Goal: Obtain resource: Download file/media

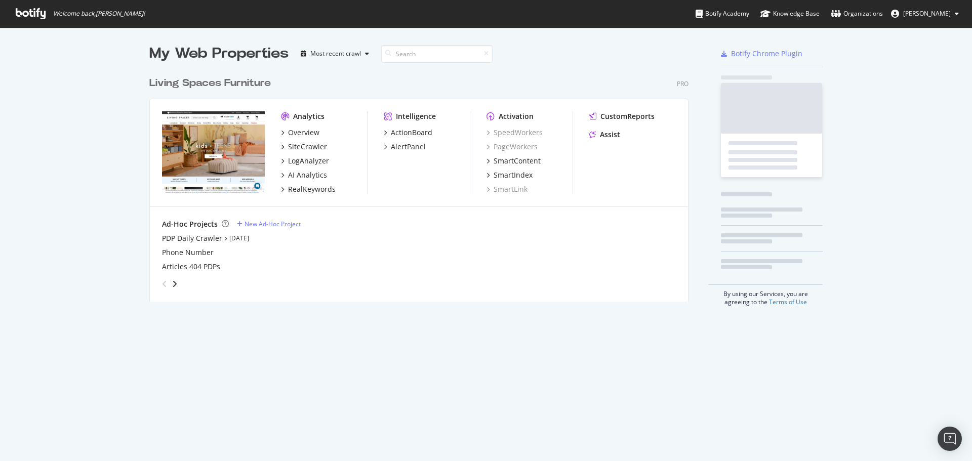
scroll to position [230, 540]
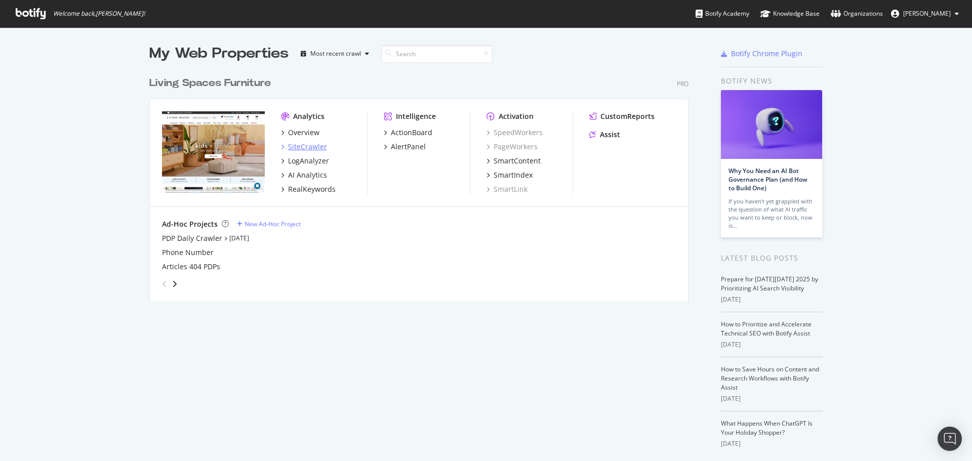
click at [306, 146] on div "SiteCrawler" at bounding box center [307, 147] width 39 height 10
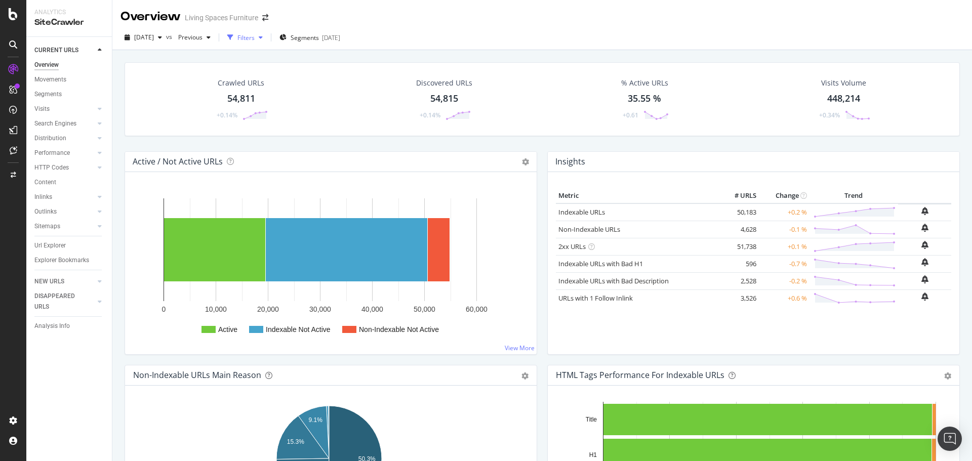
click at [238, 31] on div "button" at bounding box center [230, 37] width 14 height 14
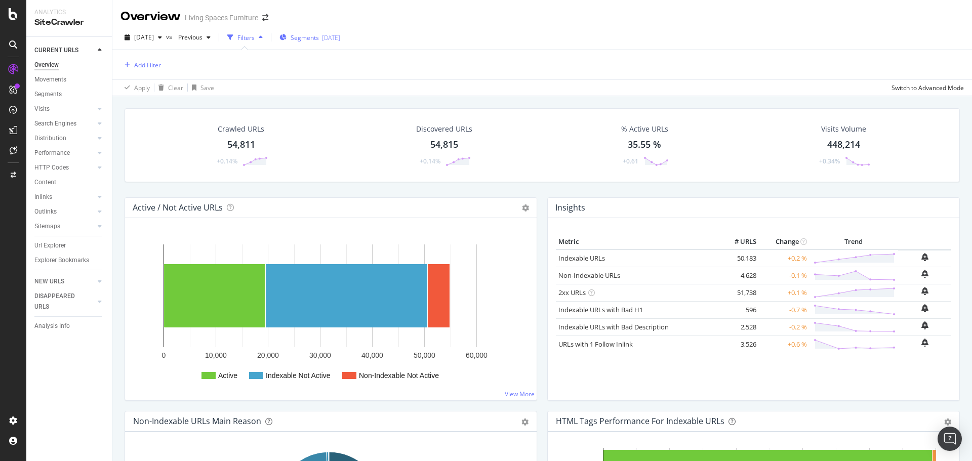
click at [319, 41] on span "Segments" at bounding box center [305, 37] width 28 height 9
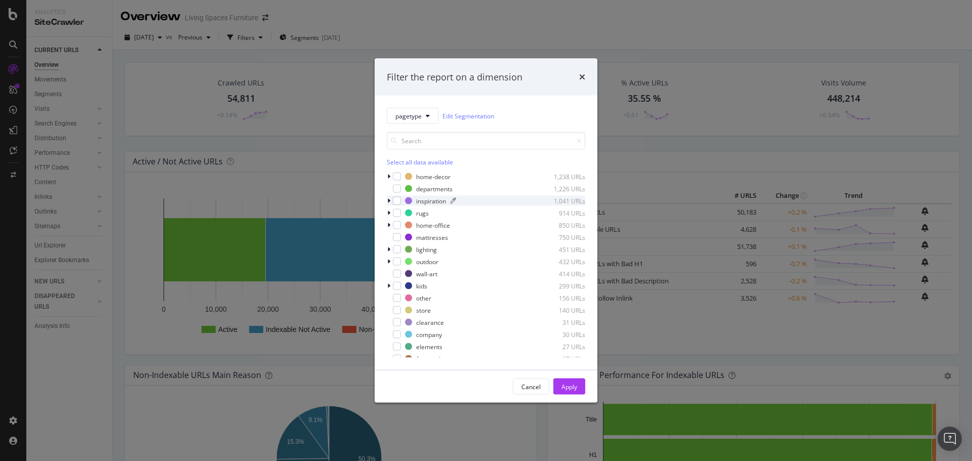
scroll to position [101, 0]
click at [396, 260] on div "modal" at bounding box center [397, 260] width 8 height 8
click at [578, 389] on button "Apply" at bounding box center [570, 387] width 32 height 16
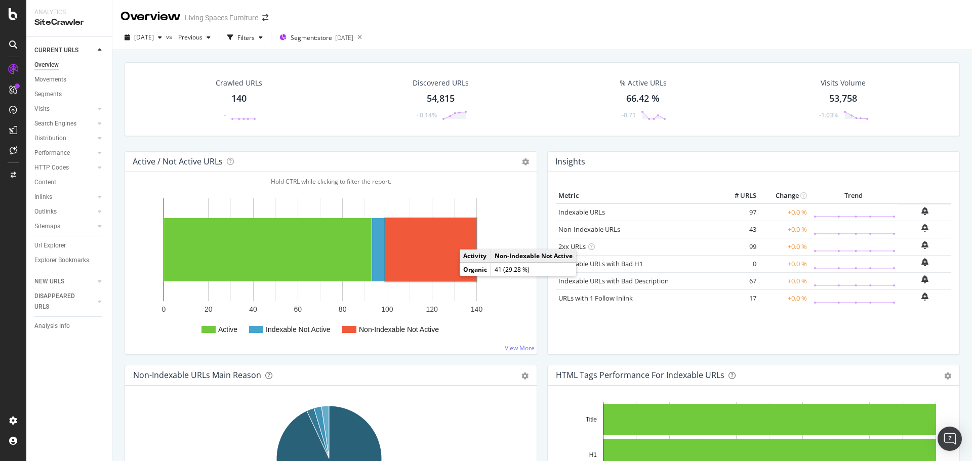
click at [445, 258] on rect "A chart." at bounding box center [430, 249] width 91 height 63
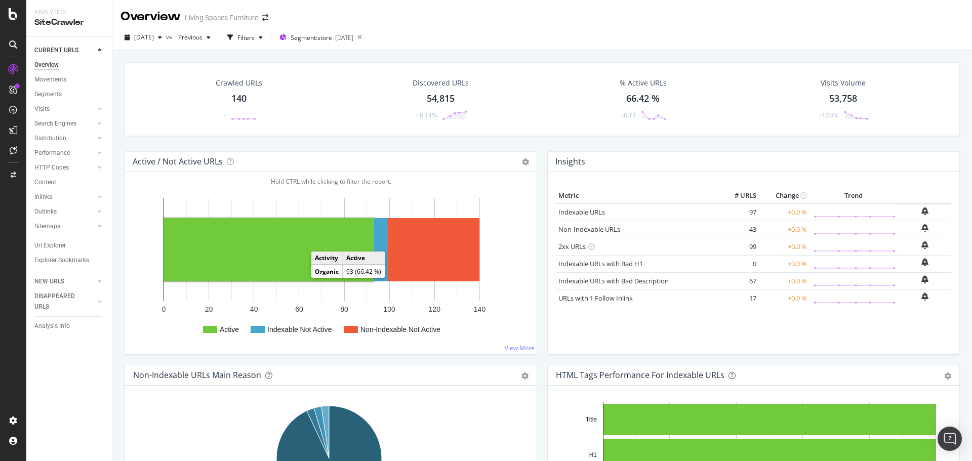
click at [299, 266] on rect "A chart." at bounding box center [269, 249] width 210 height 63
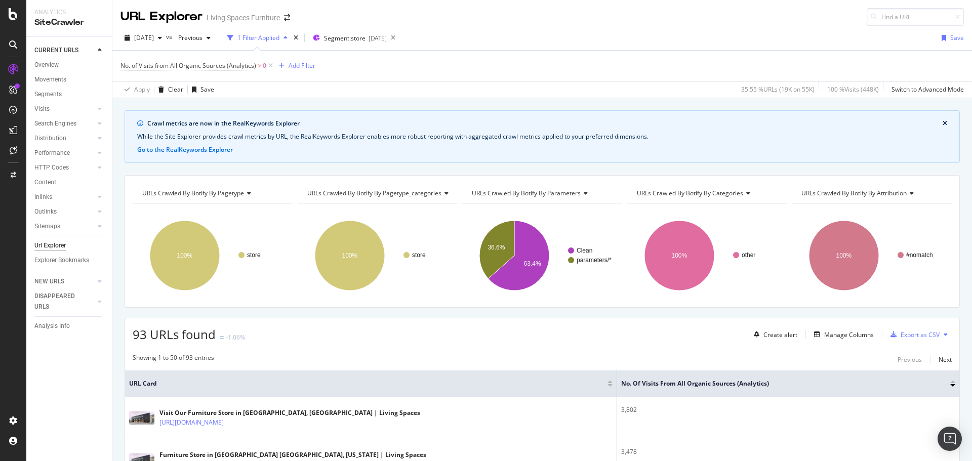
scroll to position [51, 0]
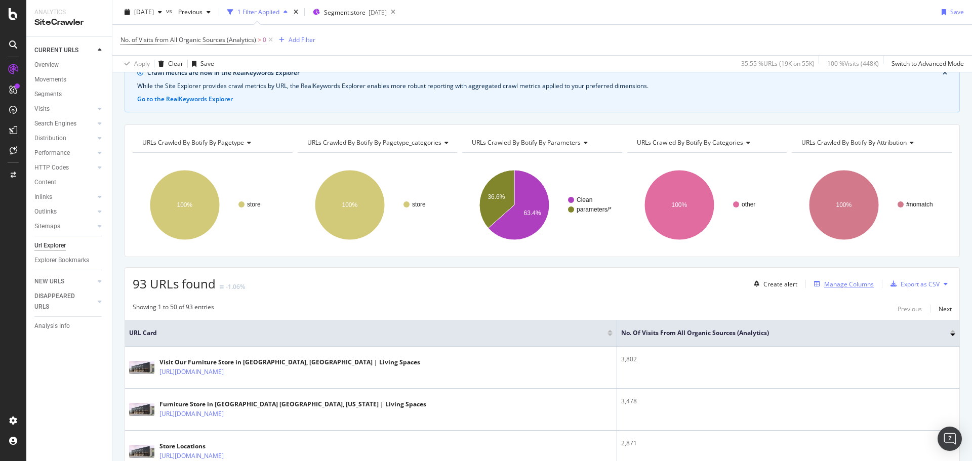
click at [853, 288] on div "Manage Columns" at bounding box center [849, 284] width 50 height 9
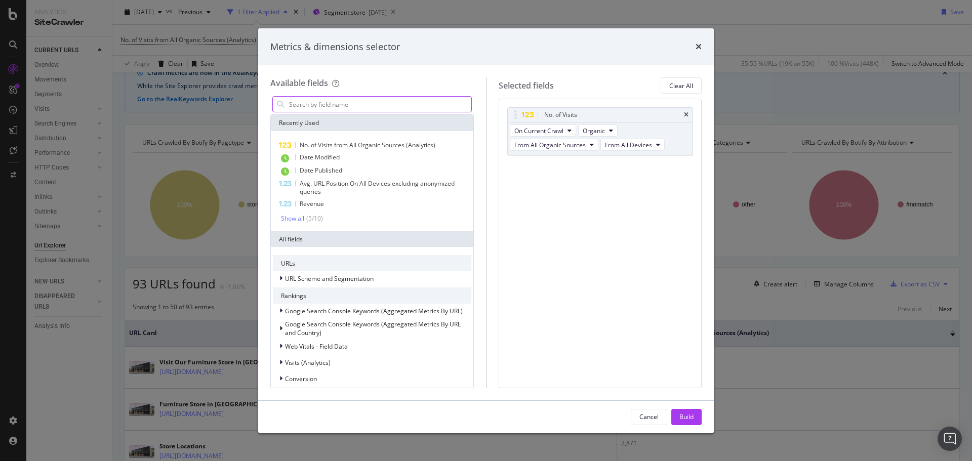
click at [402, 101] on input "modal" at bounding box center [379, 104] width 183 height 15
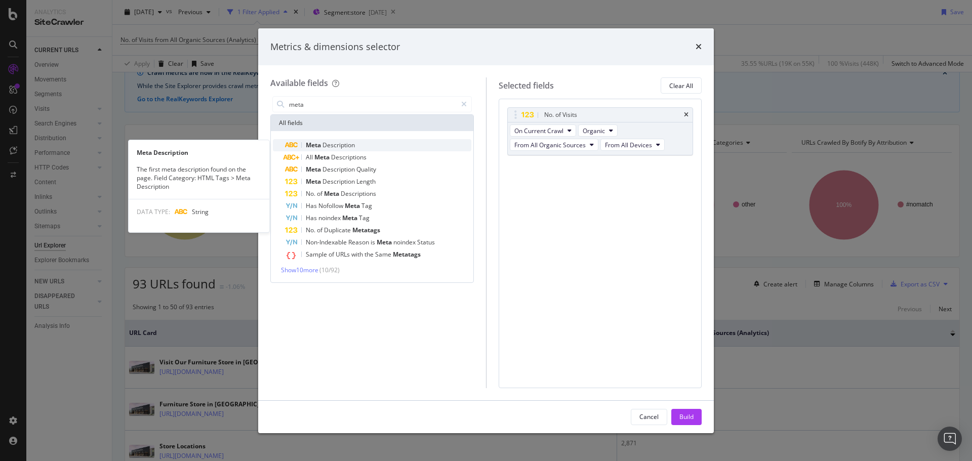
click at [367, 148] on div "Meta Description" at bounding box center [378, 145] width 186 height 12
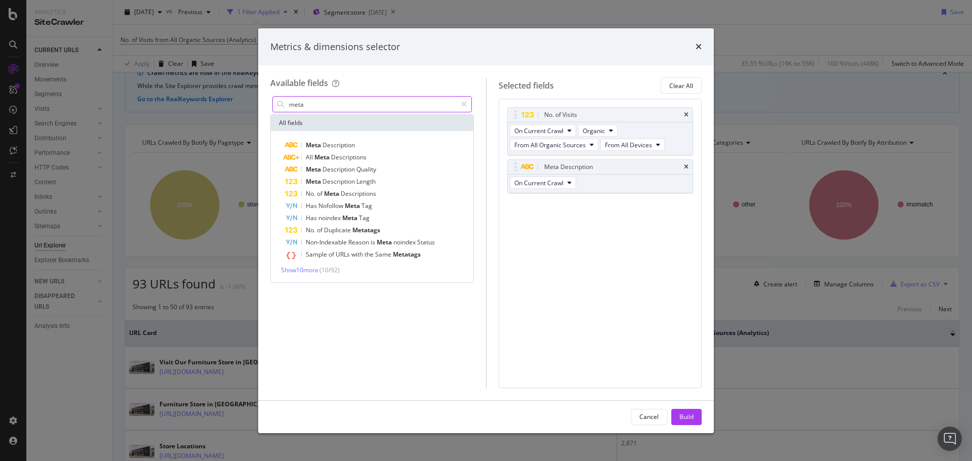
click at [365, 108] on input "meta" at bounding box center [372, 104] width 169 height 15
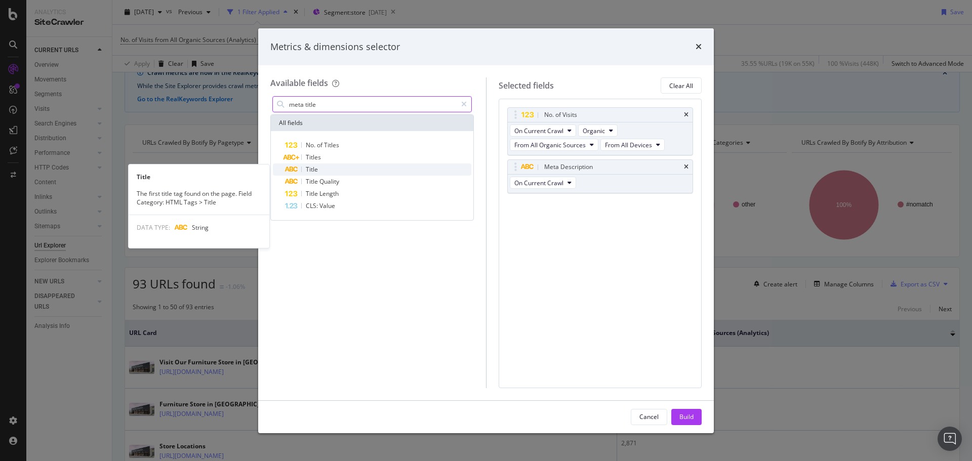
type input "meta title"
click at [336, 172] on div "Title" at bounding box center [378, 170] width 186 height 12
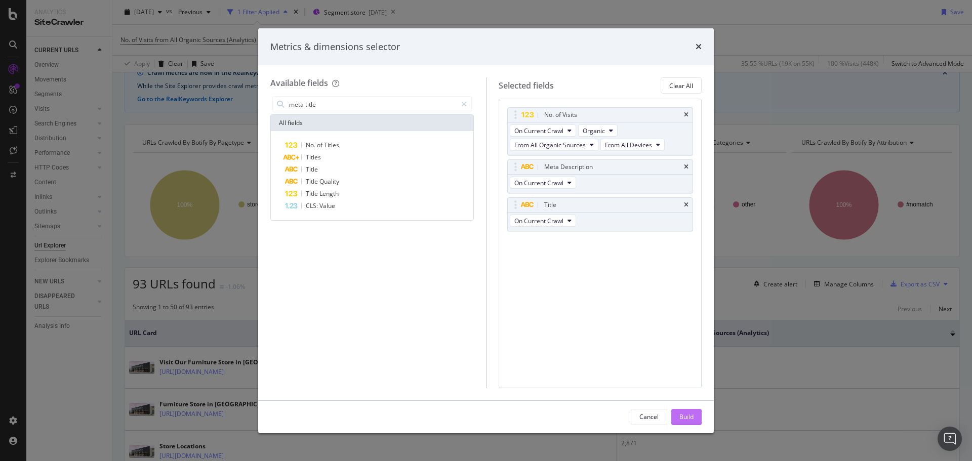
click at [683, 416] on div "Build" at bounding box center [687, 417] width 14 height 9
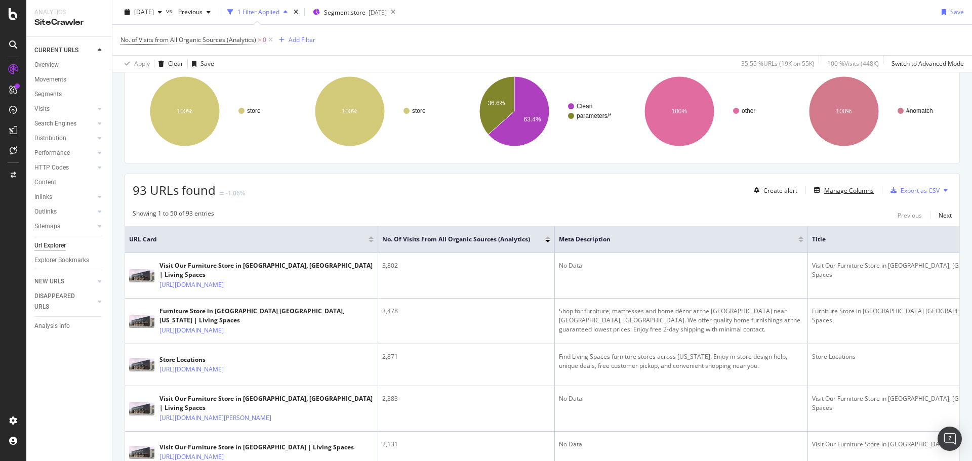
scroll to position [145, 0]
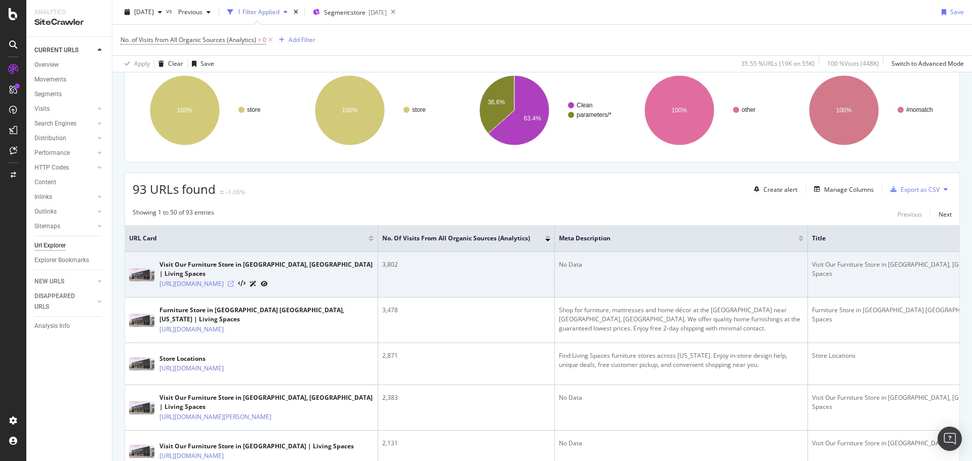
click at [234, 281] on icon at bounding box center [231, 284] width 6 height 6
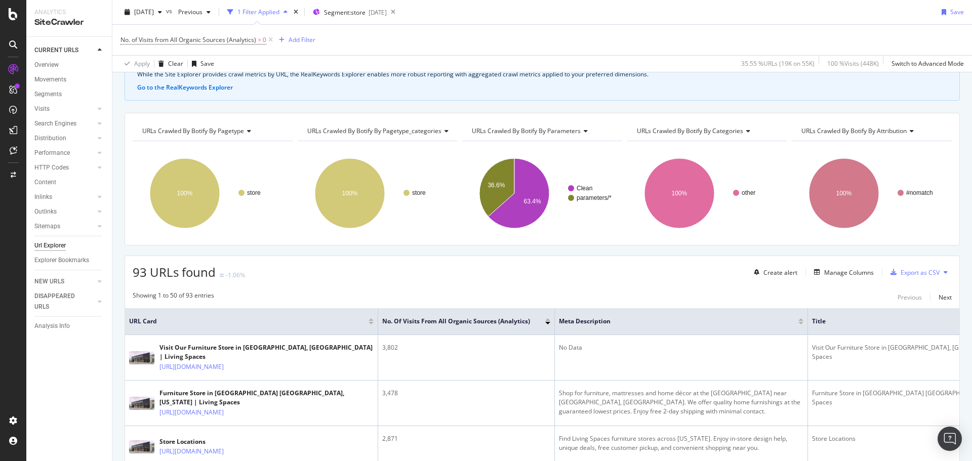
scroll to position [44, 0]
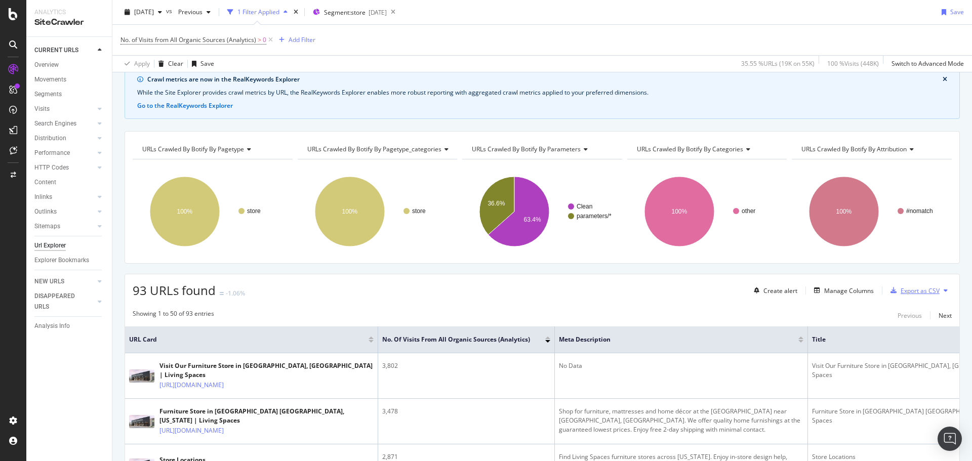
click at [901, 295] on div "Export as CSV" at bounding box center [920, 291] width 39 height 9
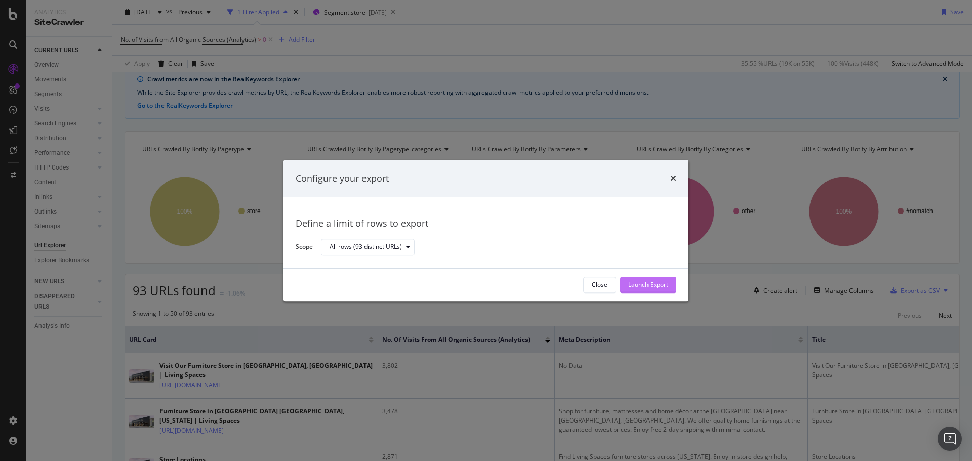
click at [663, 282] on div "Launch Export" at bounding box center [648, 285] width 40 height 9
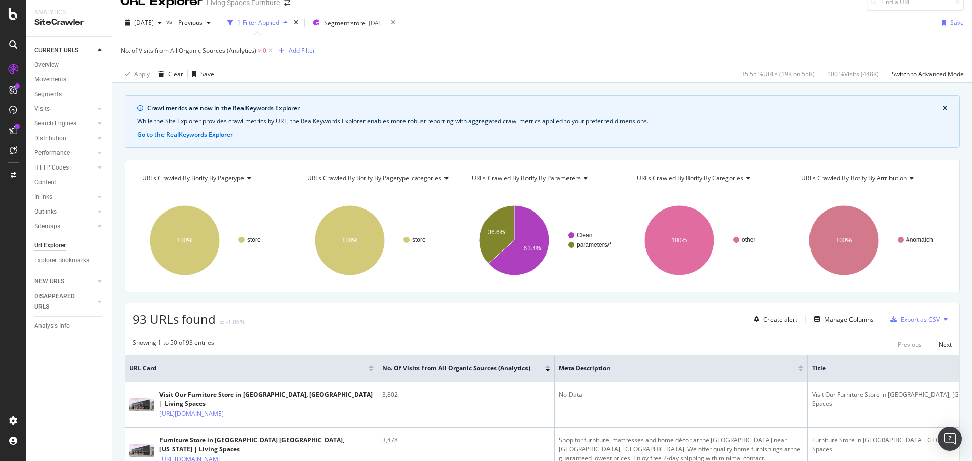
scroll to position [0, 0]
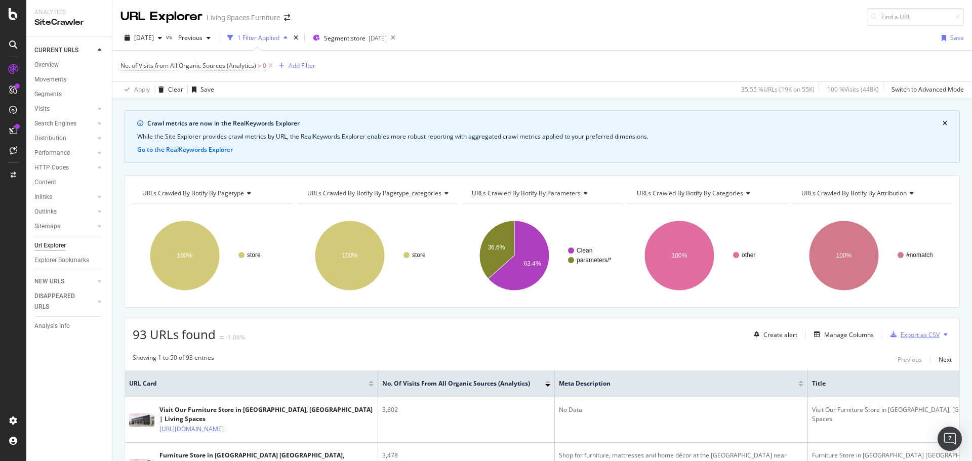
click at [923, 338] on div "Export as CSV" at bounding box center [920, 335] width 39 height 9
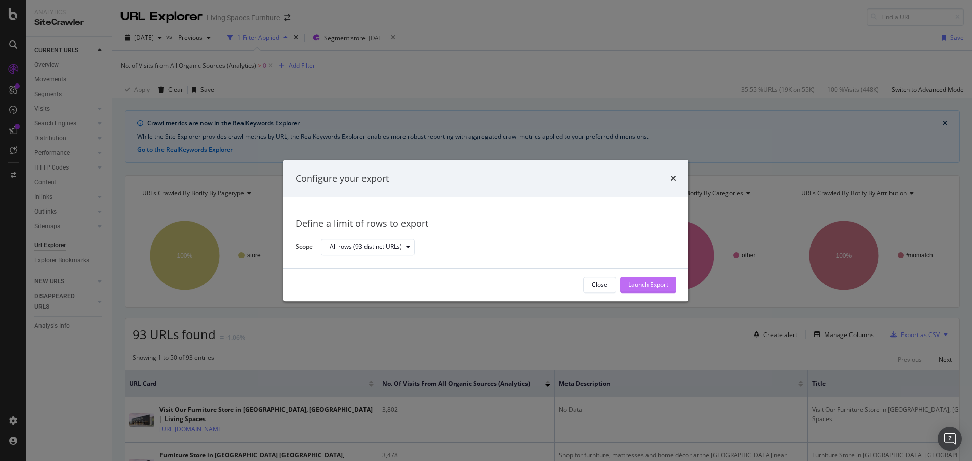
click at [658, 285] on div "Launch Export" at bounding box center [648, 285] width 40 height 9
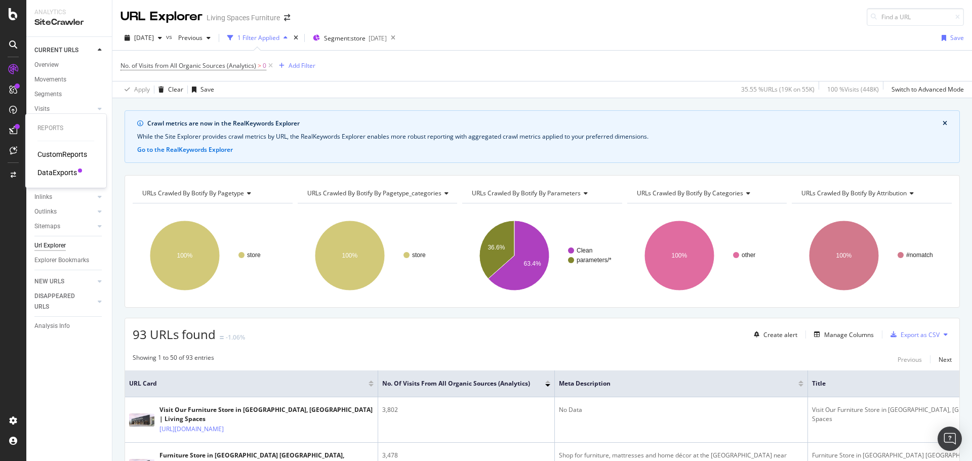
click at [45, 169] on div "DataExports" at bounding box center [57, 173] width 40 height 10
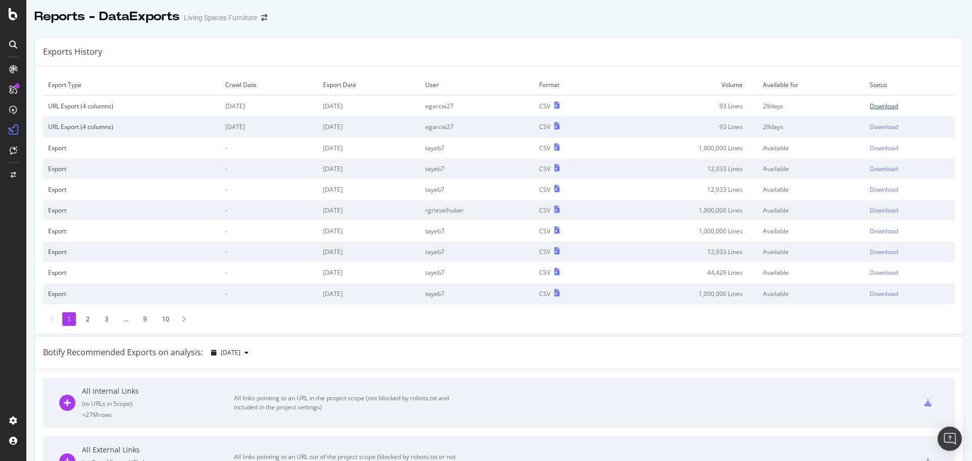
click at [872, 106] on div "Download" at bounding box center [884, 106] width 28 height 9
